Goal: Book appointment/travel/reservation

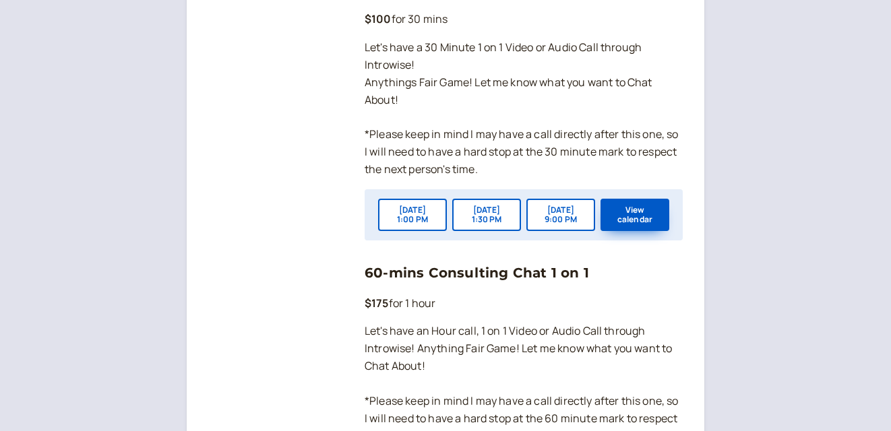
scroll to position [1066, 0]
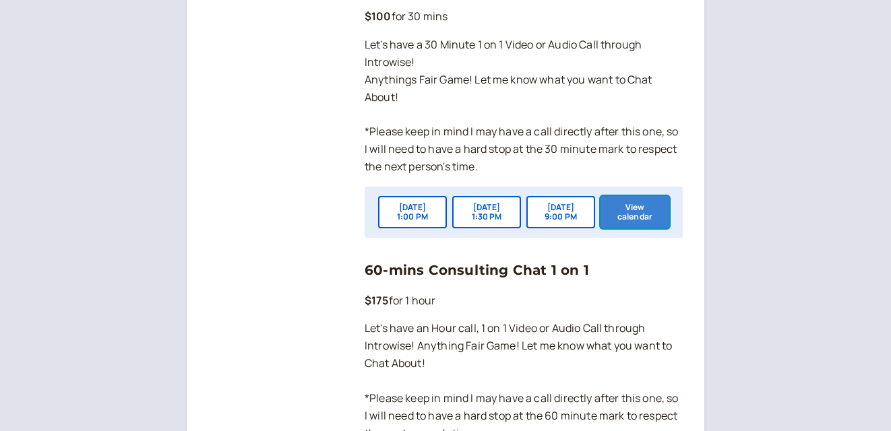
click at [614, 228] on button "View calendar" at bounding box center [634, 212] width 69 height 32
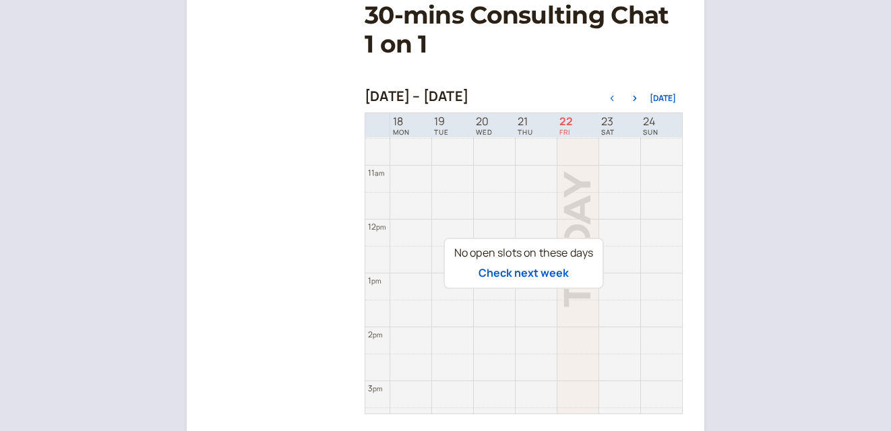
scroll to position [258, 0]
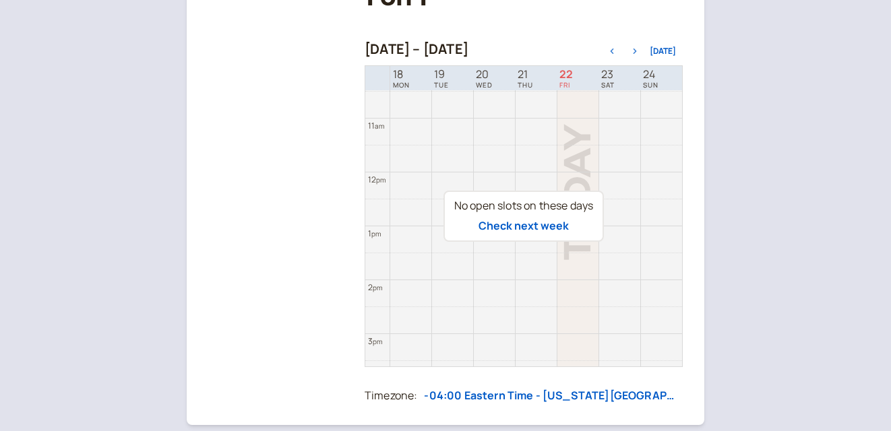
click at [637, 53] on icon "button" at bounding box center [634, 51] width 3 height 5
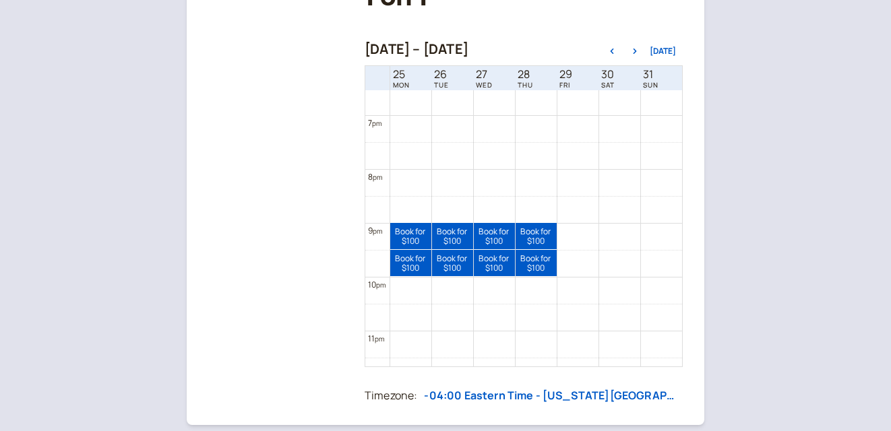
scroll to position [1017, 0]
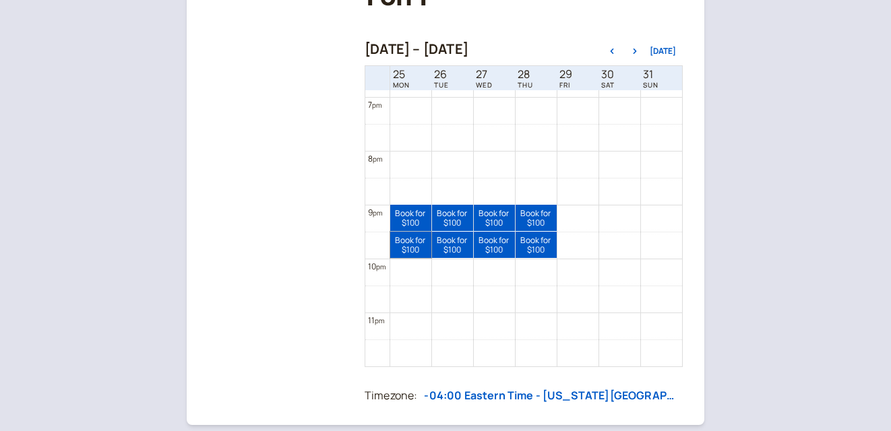
click at [416, 251] on link "Book for $100 $100" at bounding box center [410, 245] width 41 height 26
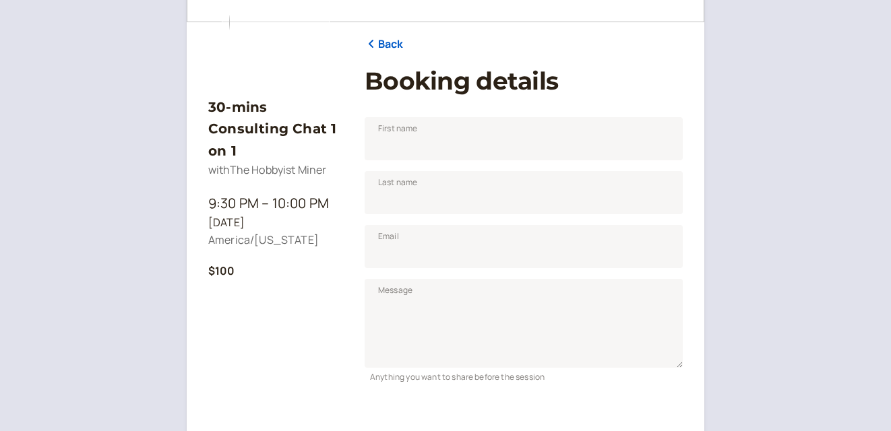
scroll to position [143, 0]
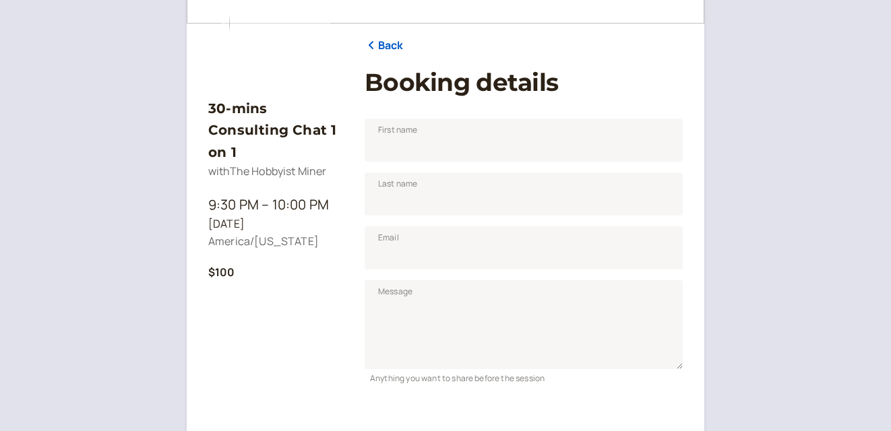
click at [390, 47] on link "Back" at bounding box center [383, 46] width 39 height 18
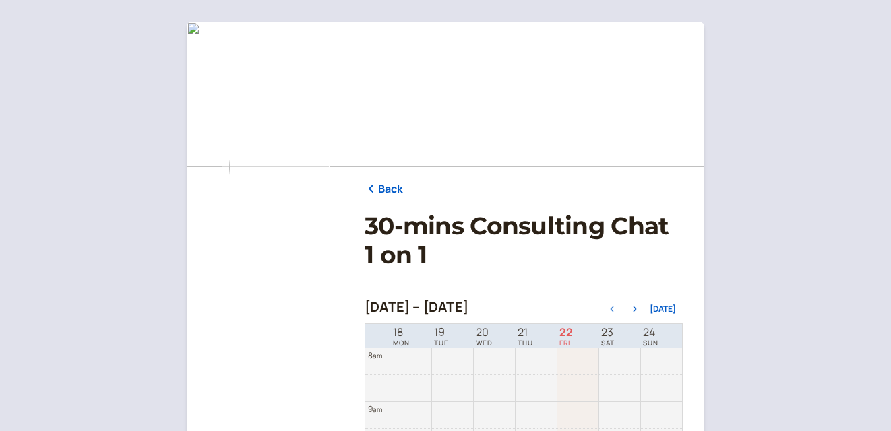
click at [379, 194] on link "Back" at bounding box center [383, 190] width 39 height 18
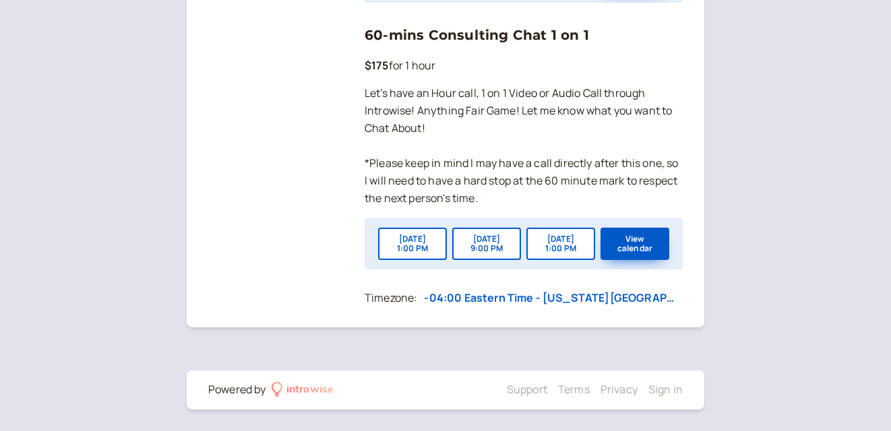
scroll to position [1319, 0]
click at [633, 240] on button "View calendar" at bounding box center [634, 244] width 69 height 32
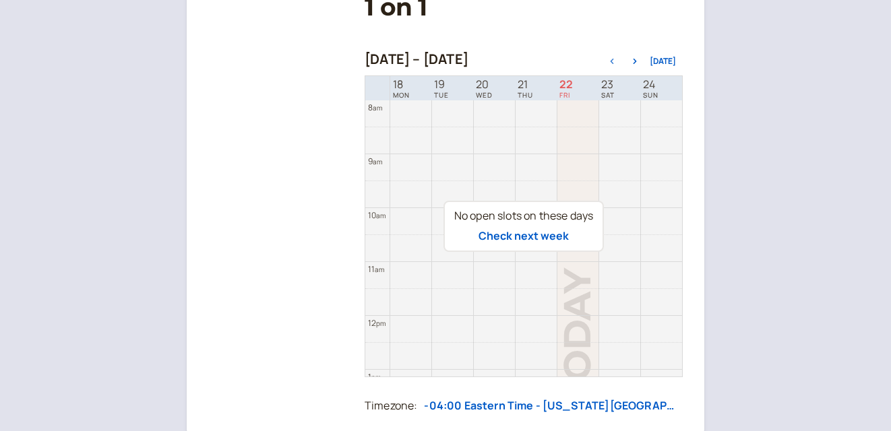
scroll to position [153, 0]
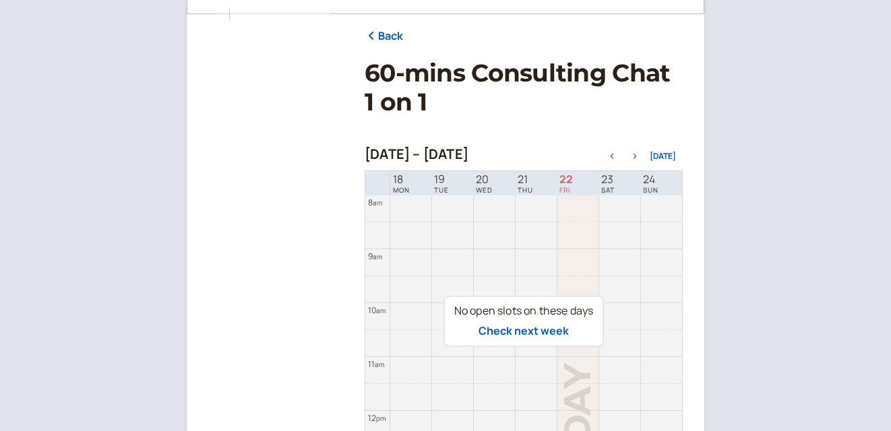
click at [635, 155] on icon "button" at bounding box center [635, 156] width 16 height 5
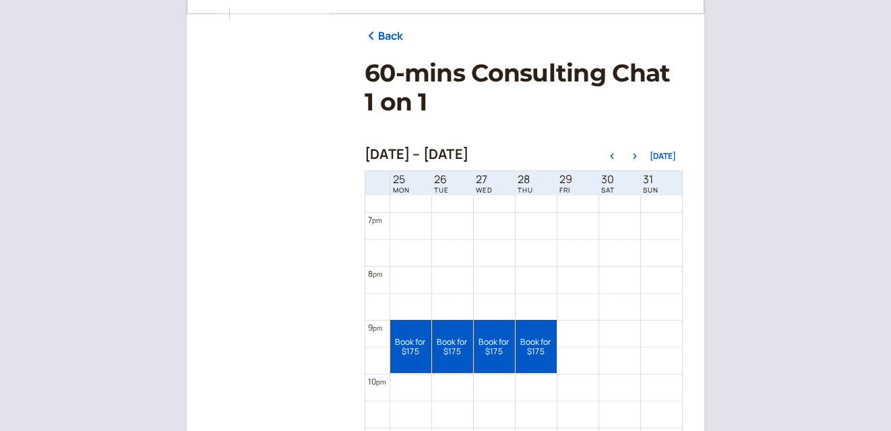
scroll to position [1017, 0]
